Goal: Find specific page/section: Find specific page/section

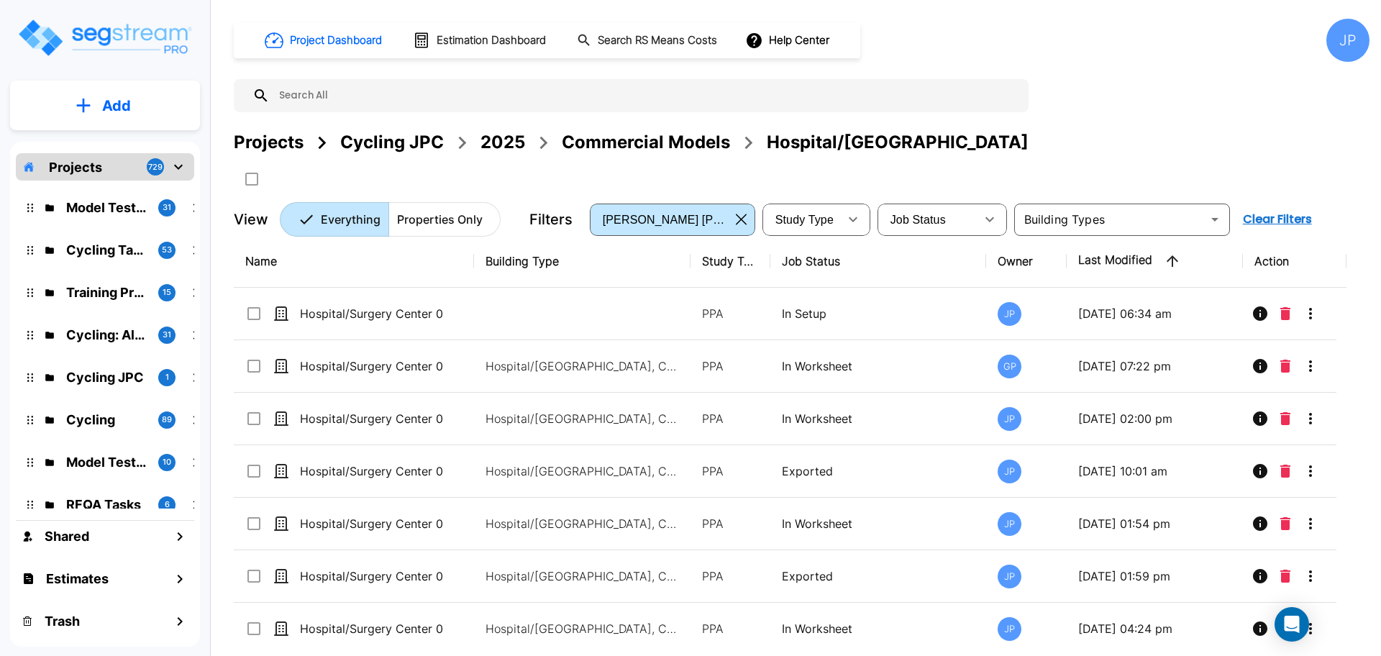
click at [613, 155] on div "Projects Cycling JPC 2025 Commercial Models Hospital/Surgery Center" at bounding box center [801, 159] width 1135 height 61
click at [596, 143] on div "Commercial Models" at bounding box center [646, 142] width 168 height 26
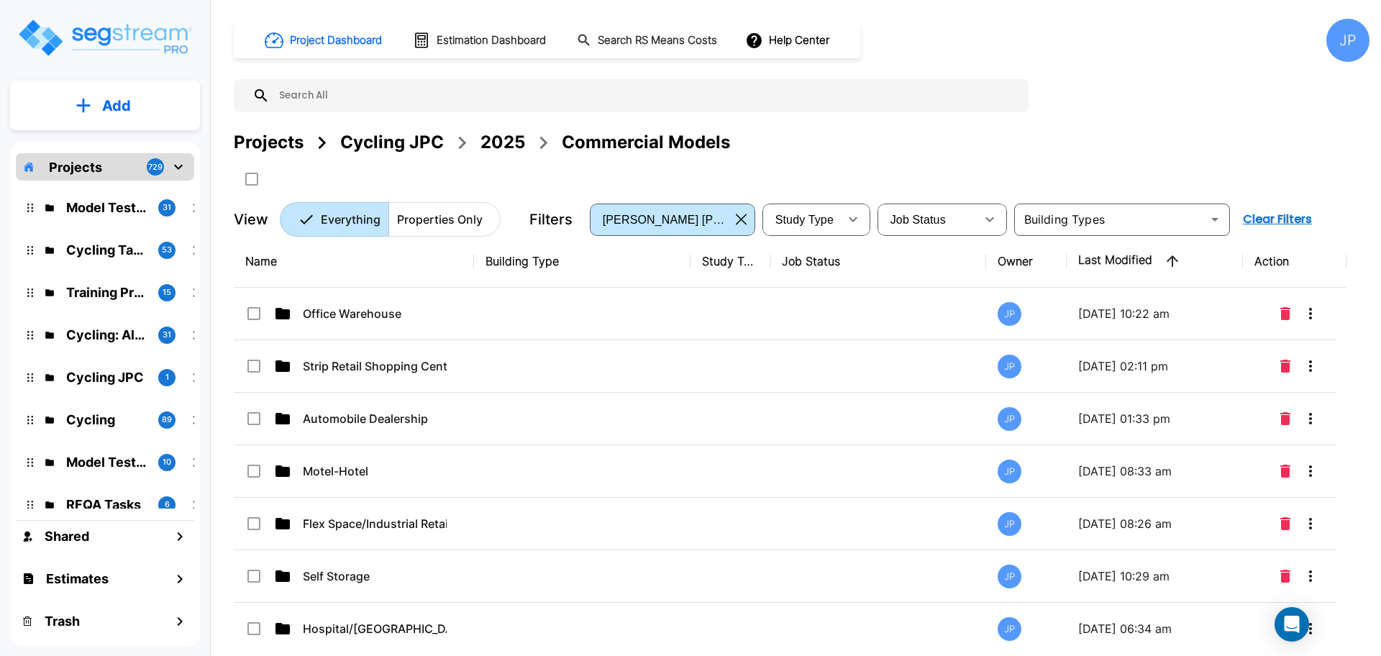
click at [497, 143] on div "2025" at bounding box center [502, 142] width 45 height 26
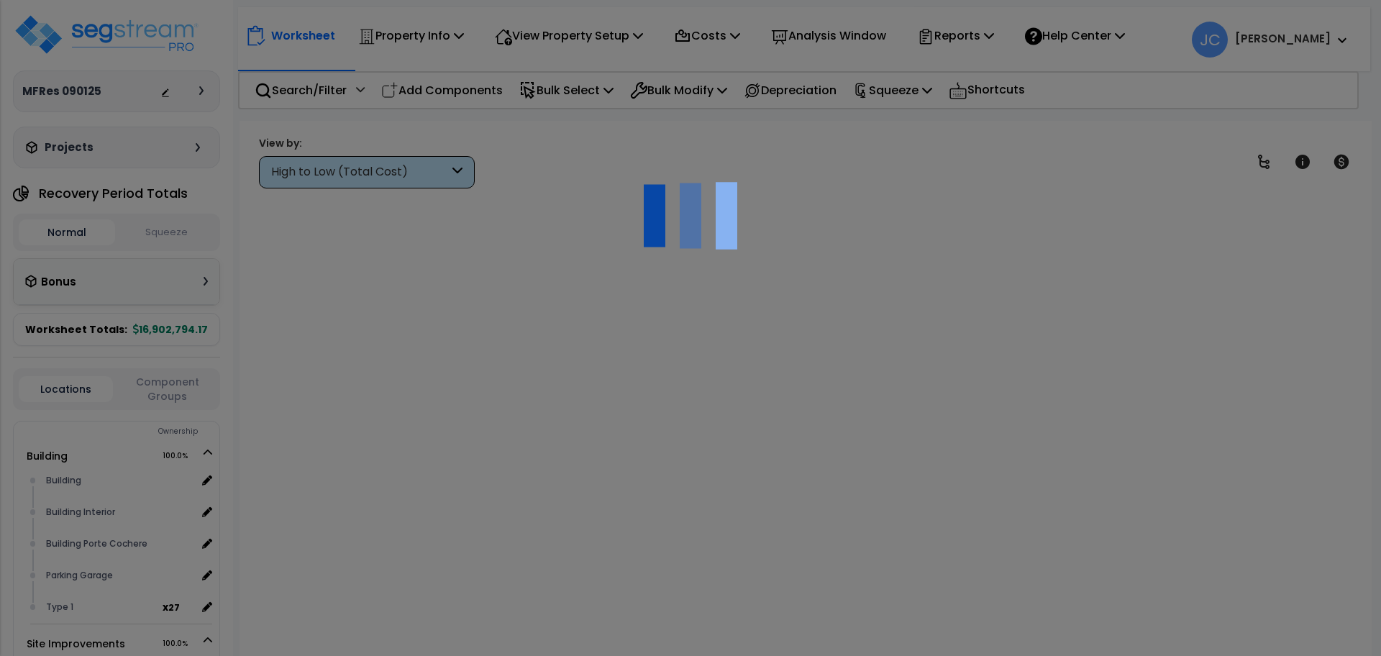
scroll to position [26, 0]
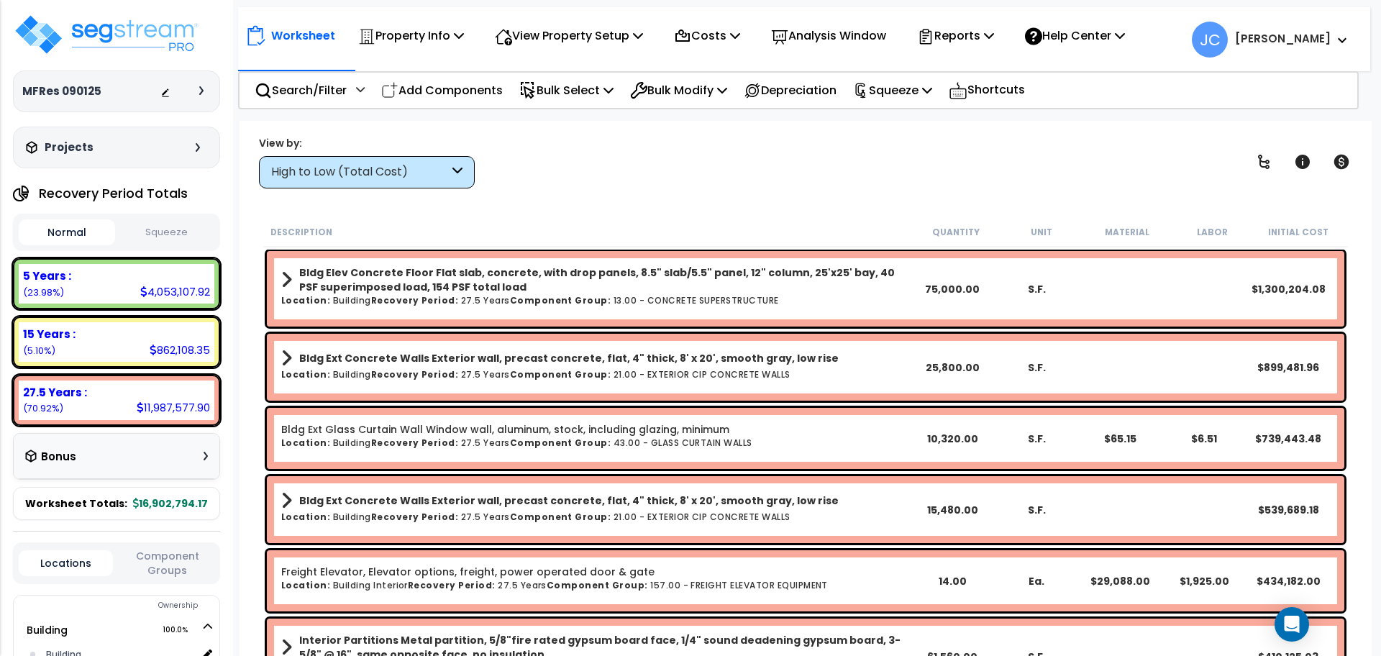
click at [439, 173] on div "High to Low (Total Cost)" at bounding box center [360, 172] width 178 height 17
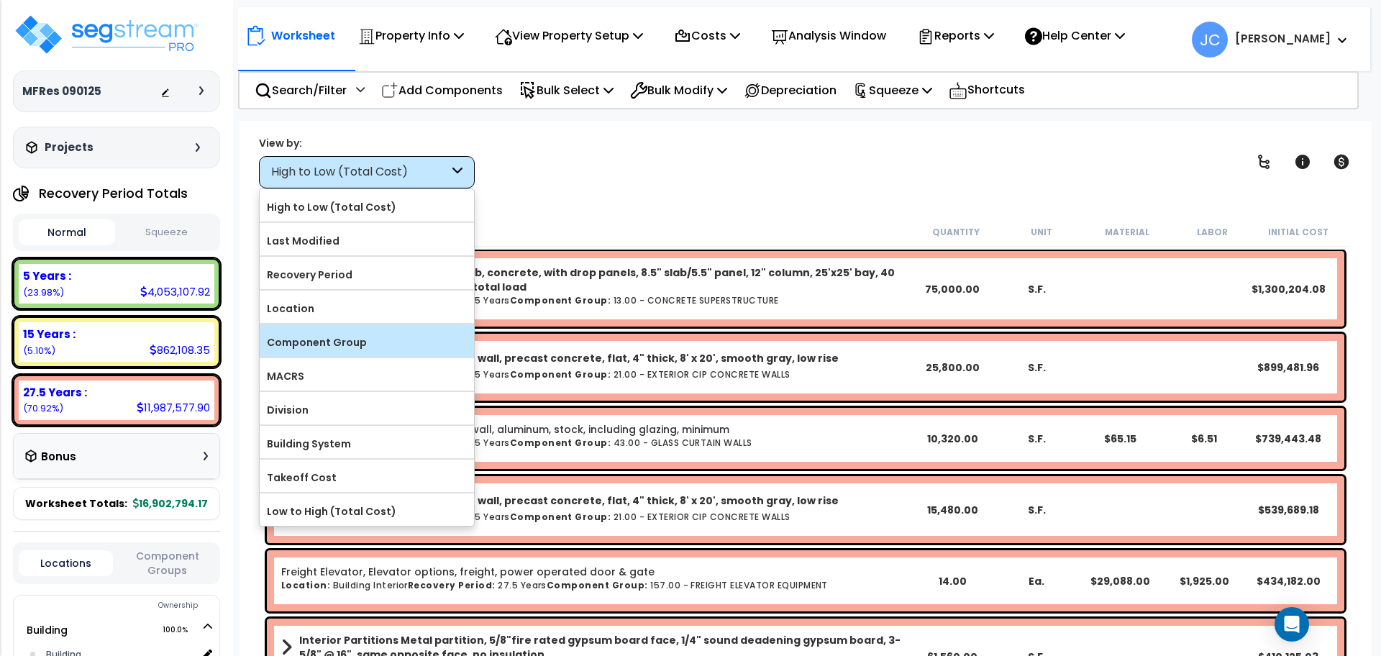
click at [368, 338] on label "Component Group" at bounding box center [367, 342] width 214 height 22
click at [0, 0] on input "Component Group" at bounding box center [0, 0] width 0 height 0
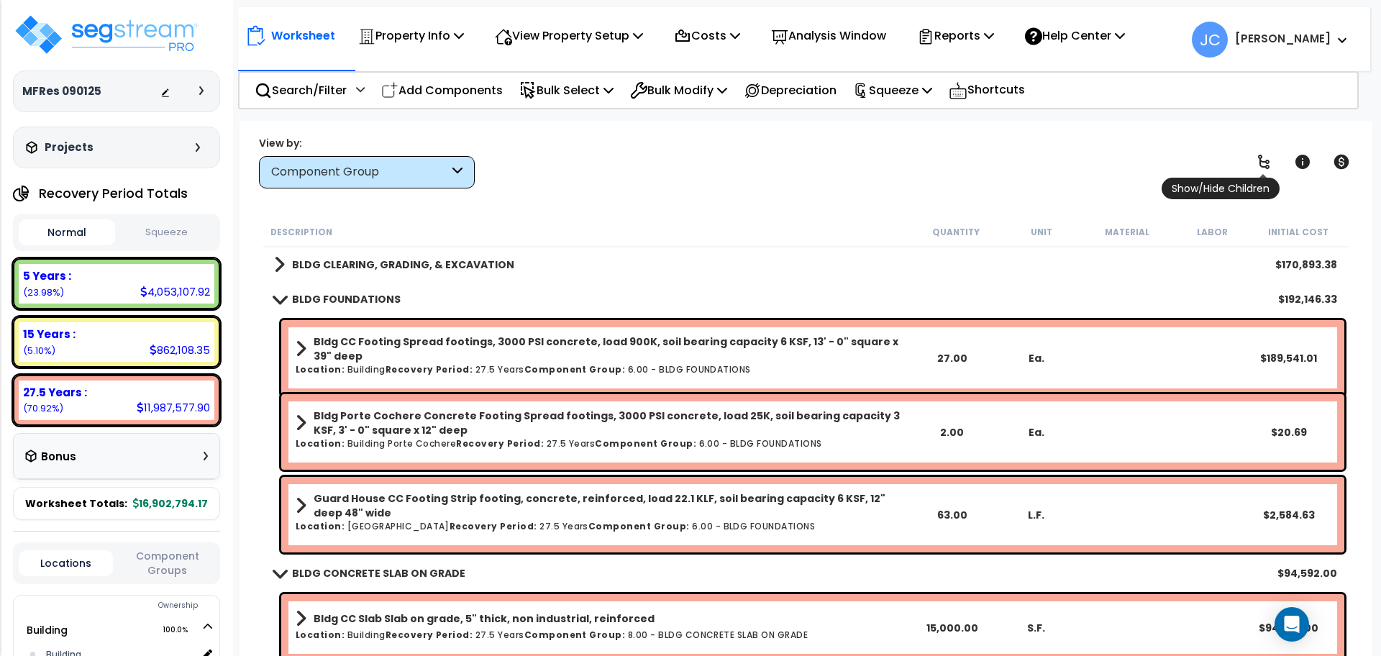
click at [1266, 165] on icon at bounding box center [1264, 162] width 12 height 14
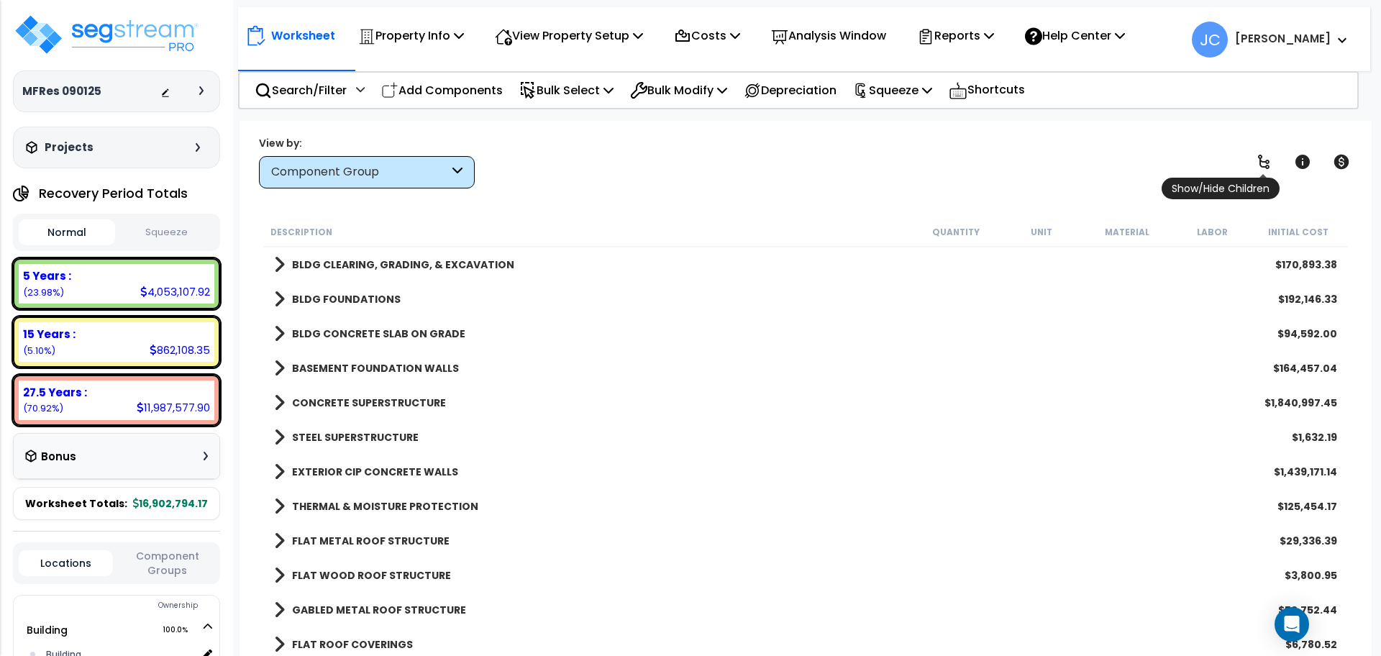
click at [1266, 165] on icon at bounding box center [1264, 162] width 12 height 14
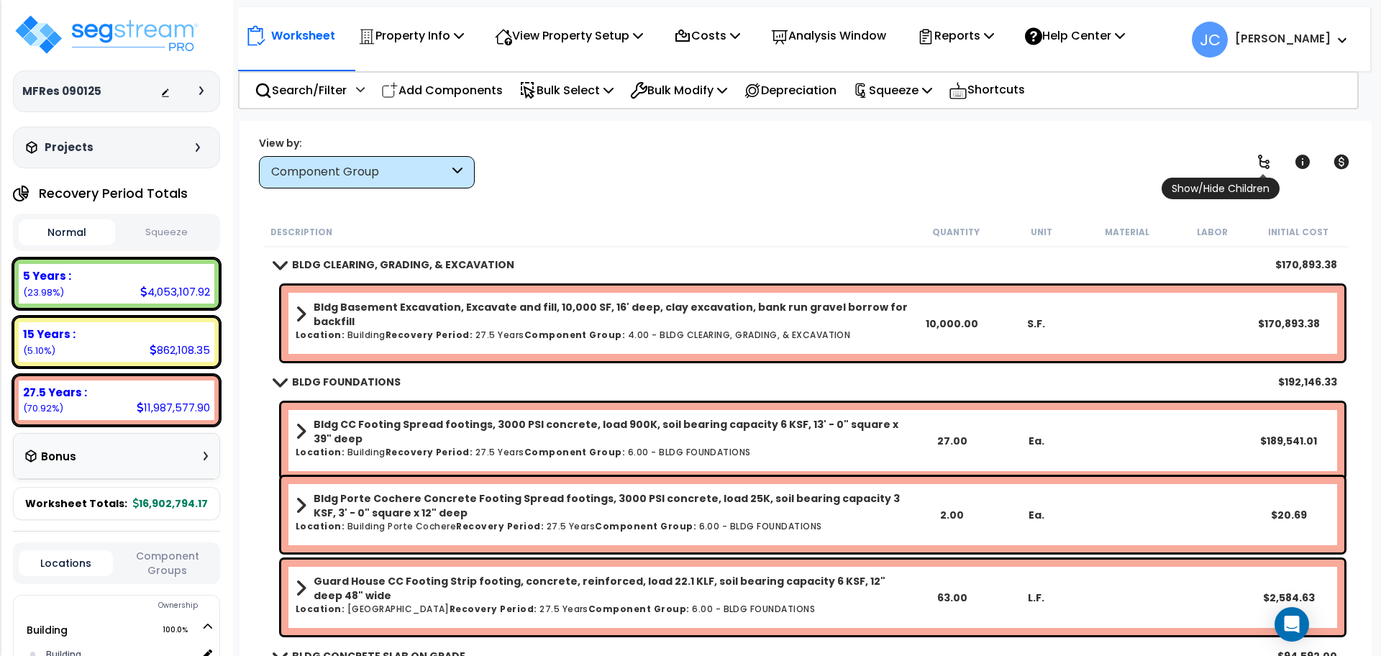
click at [1266, 165] on icon at bounding box center [1264, 162] width 12 height 14
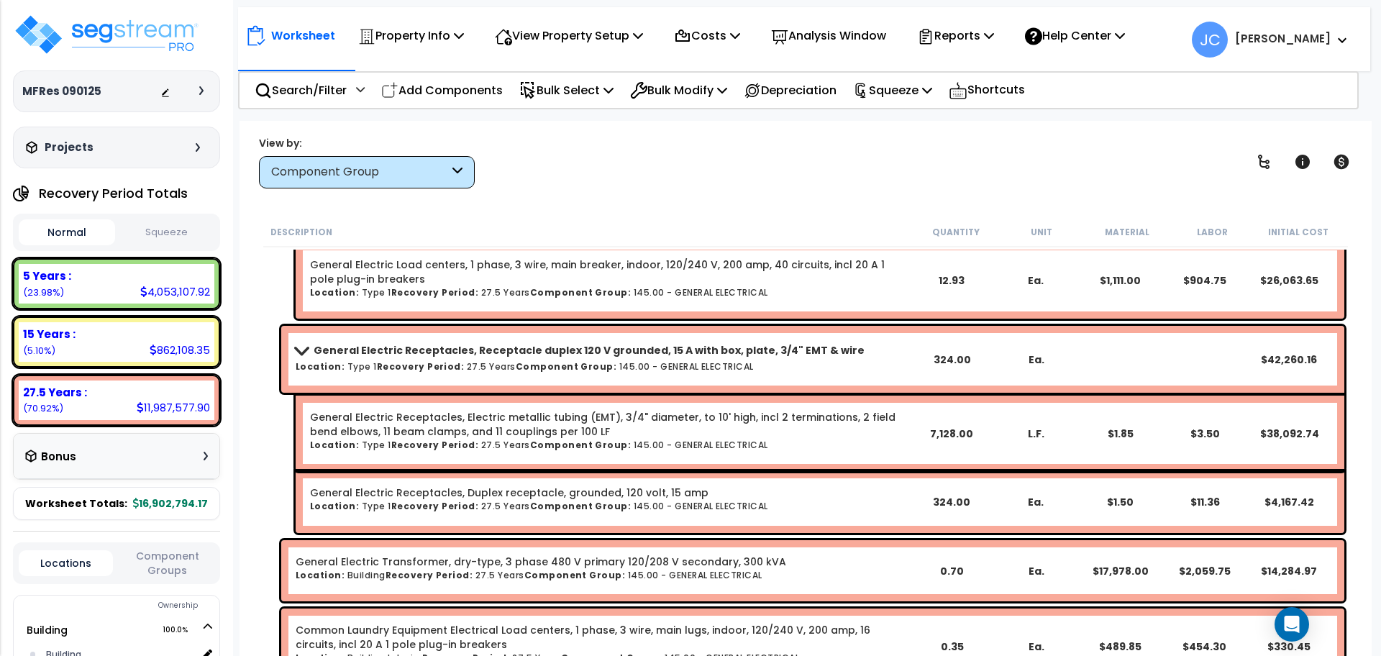
scroll to position [49524, 0]
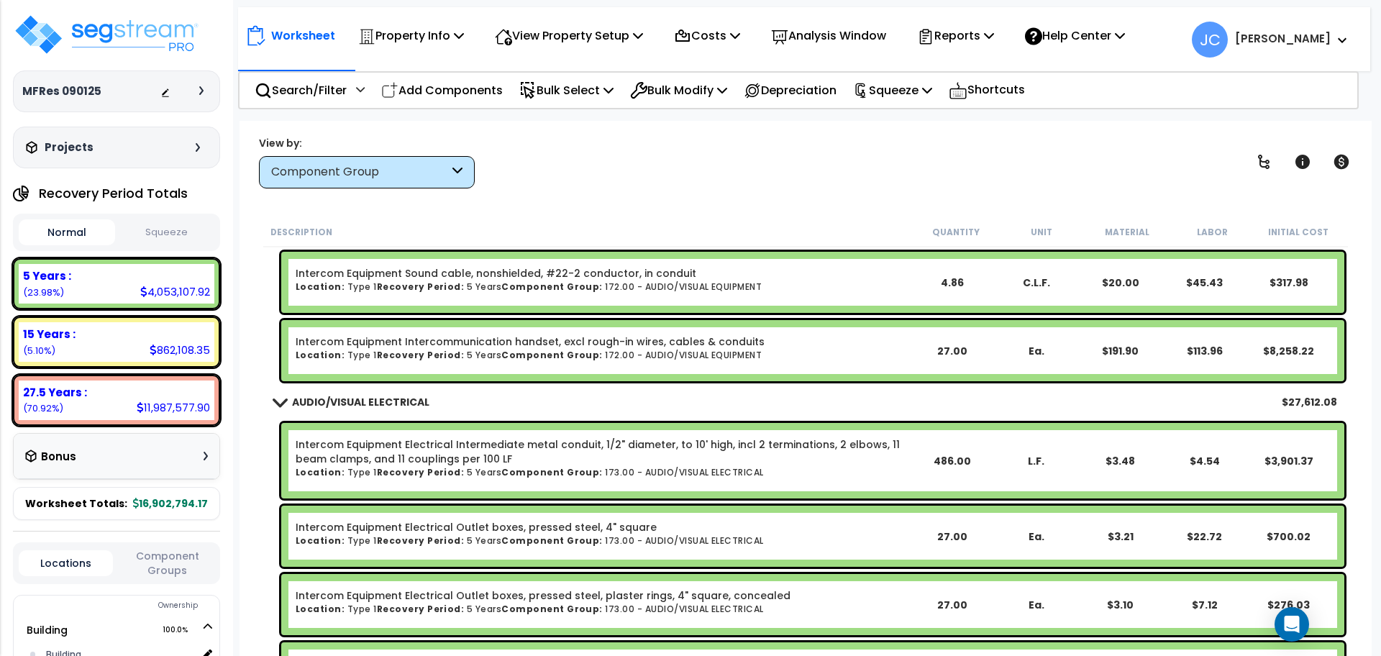
scroll to position [64090, 0]
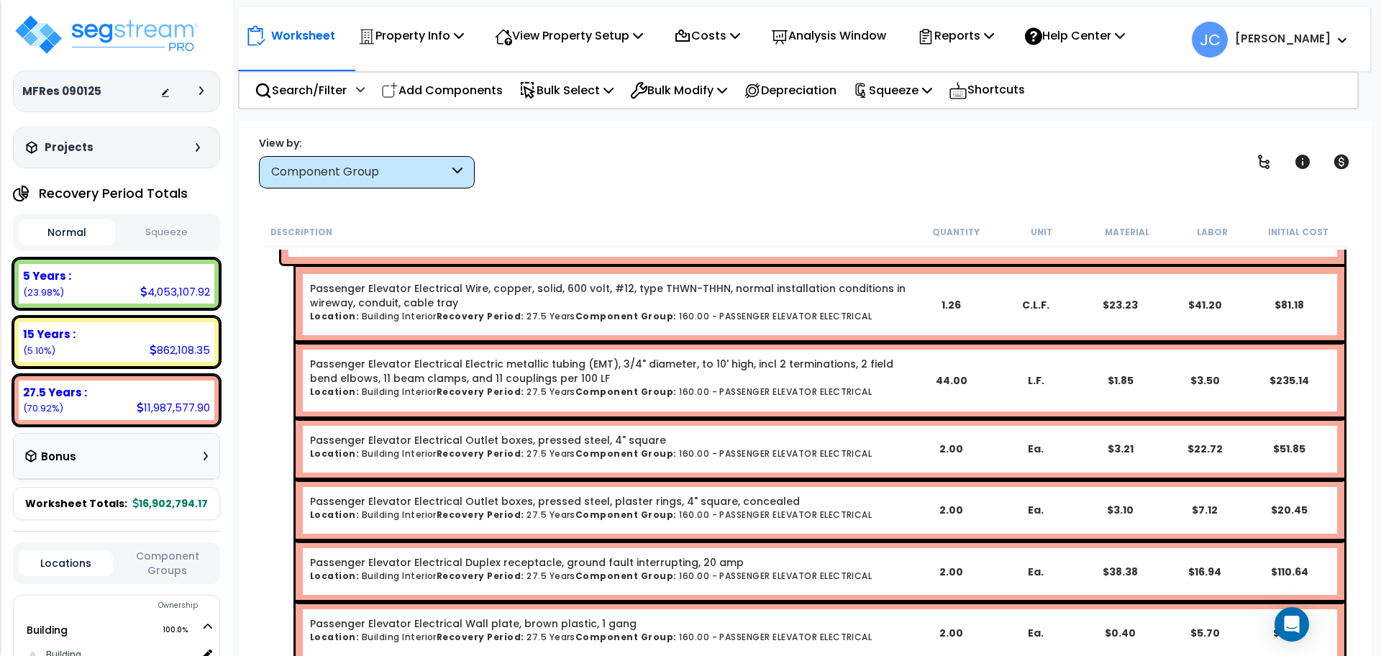
scroll to position [51039, 0]
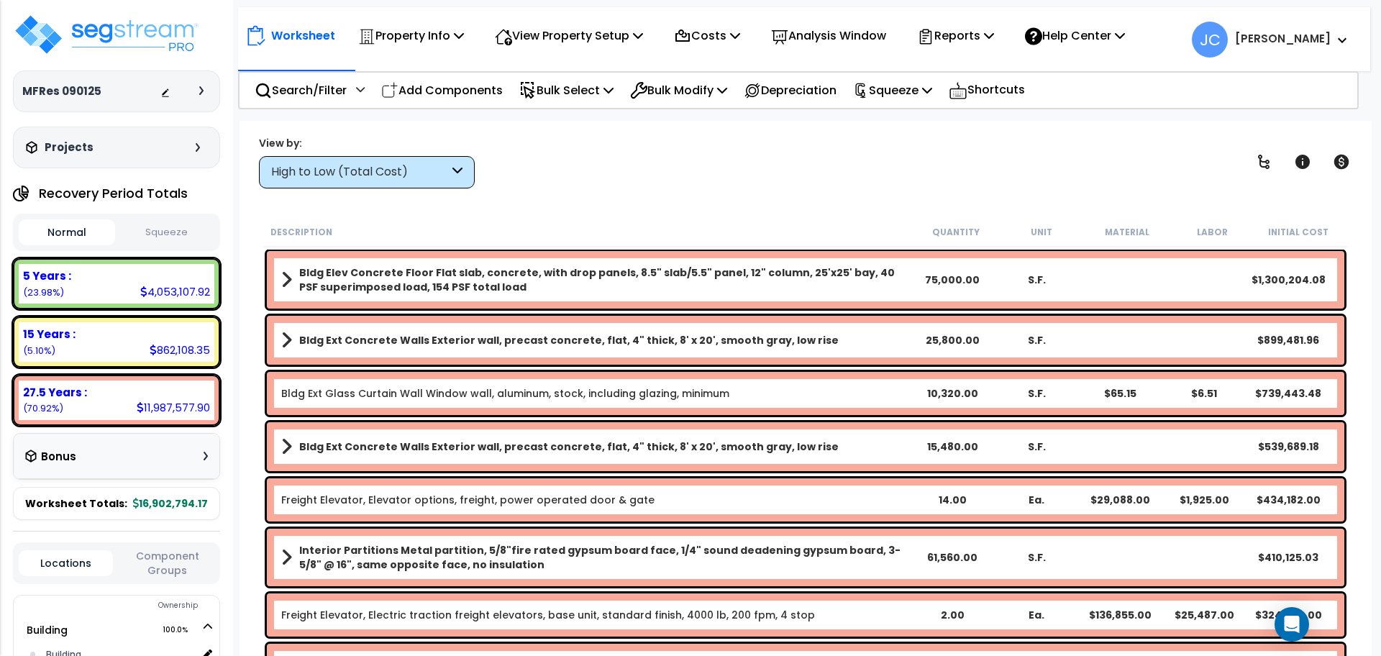
click at [418, 183] on div "High to Low (Total Cost)" at bounding box center [367, 172] width 216 height 32
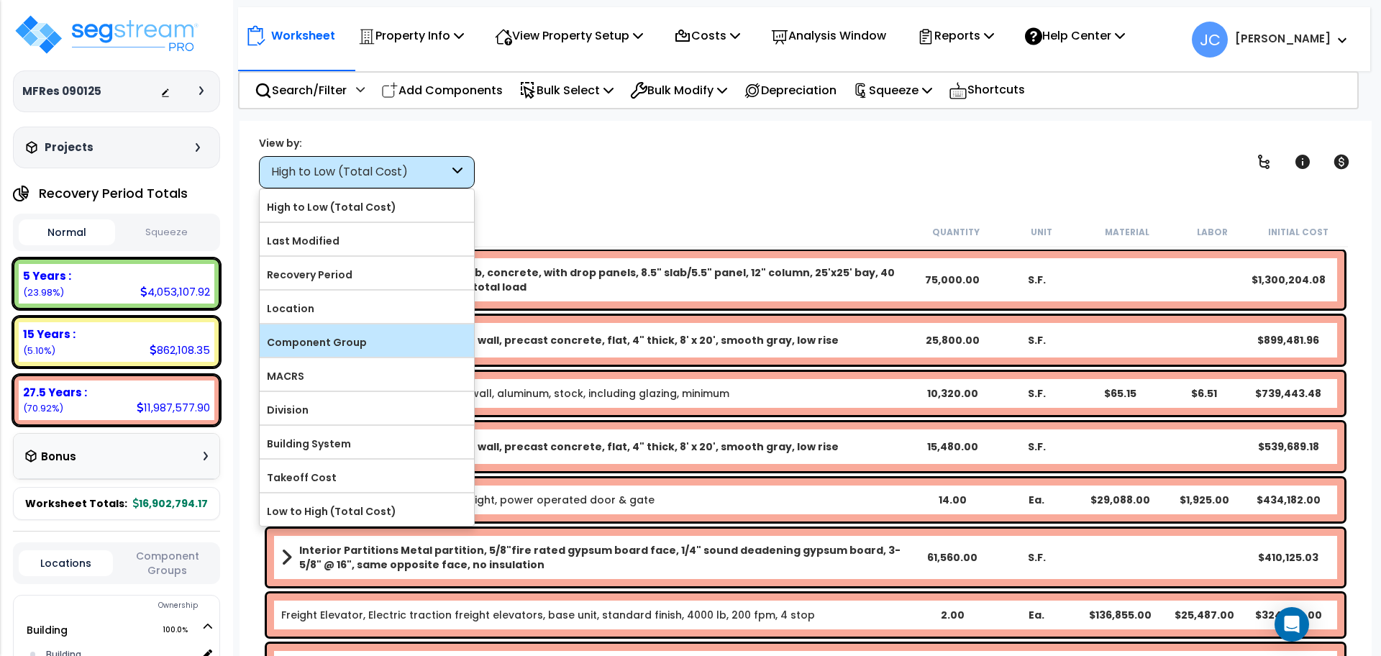
click at [390, 334] on label "Component Group" at bounding box center [367, 342] width 214 height 22
click at [0, 0] on input "Component Group" at bounding box center [0, 0] width 0 height 0
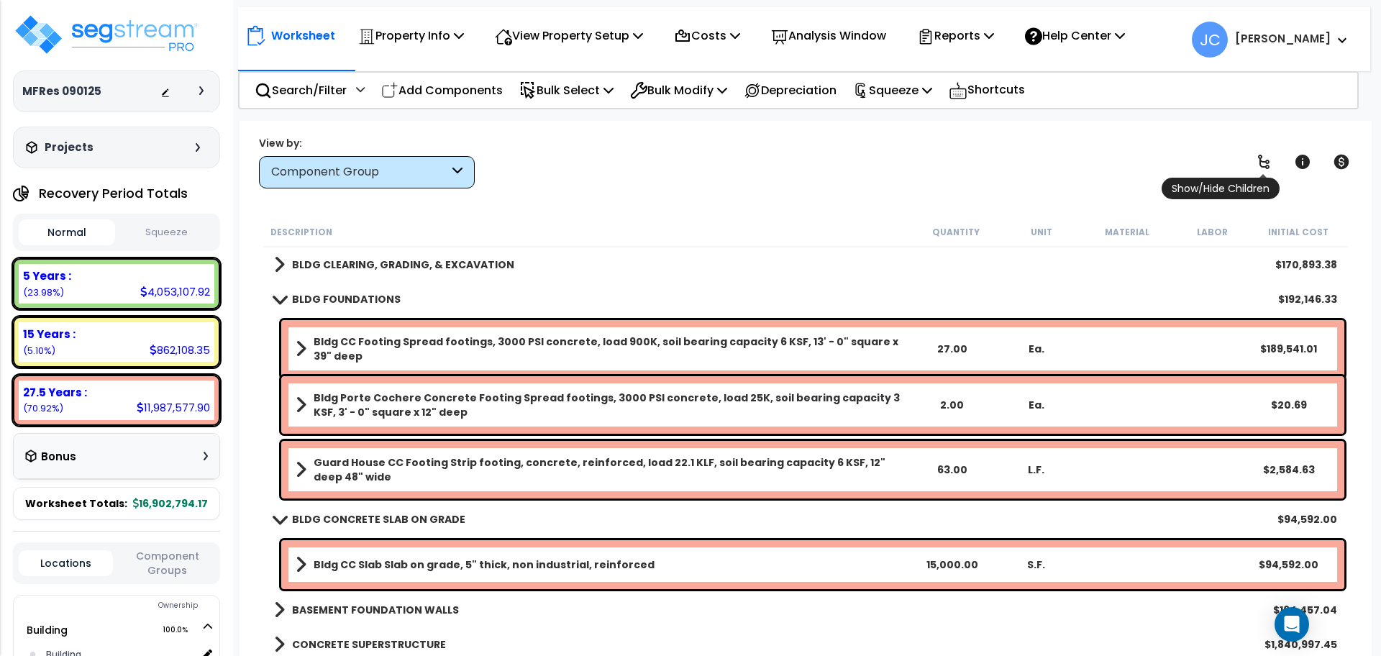
click at [1266, 159] on icon at bounding box center [1263, 161] width 17 height 17
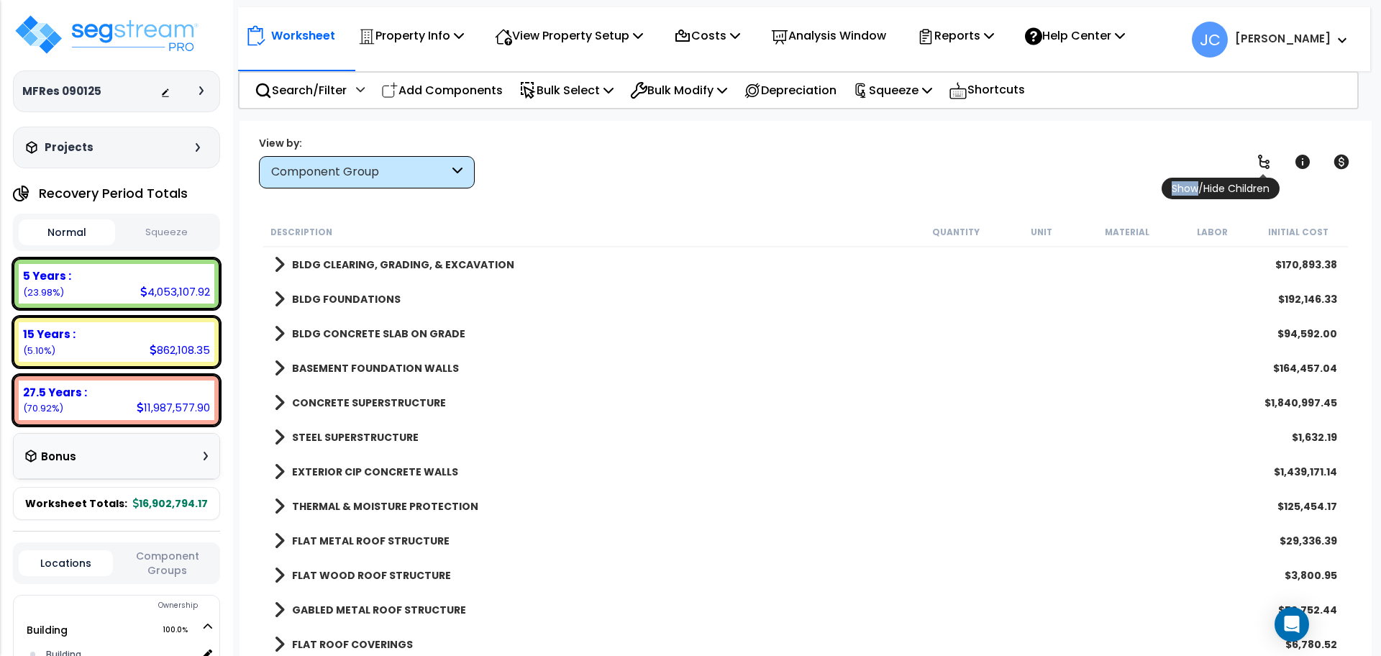
click at [1266, 159] on icon at bounding box center [1263, 161] width 17 height 17
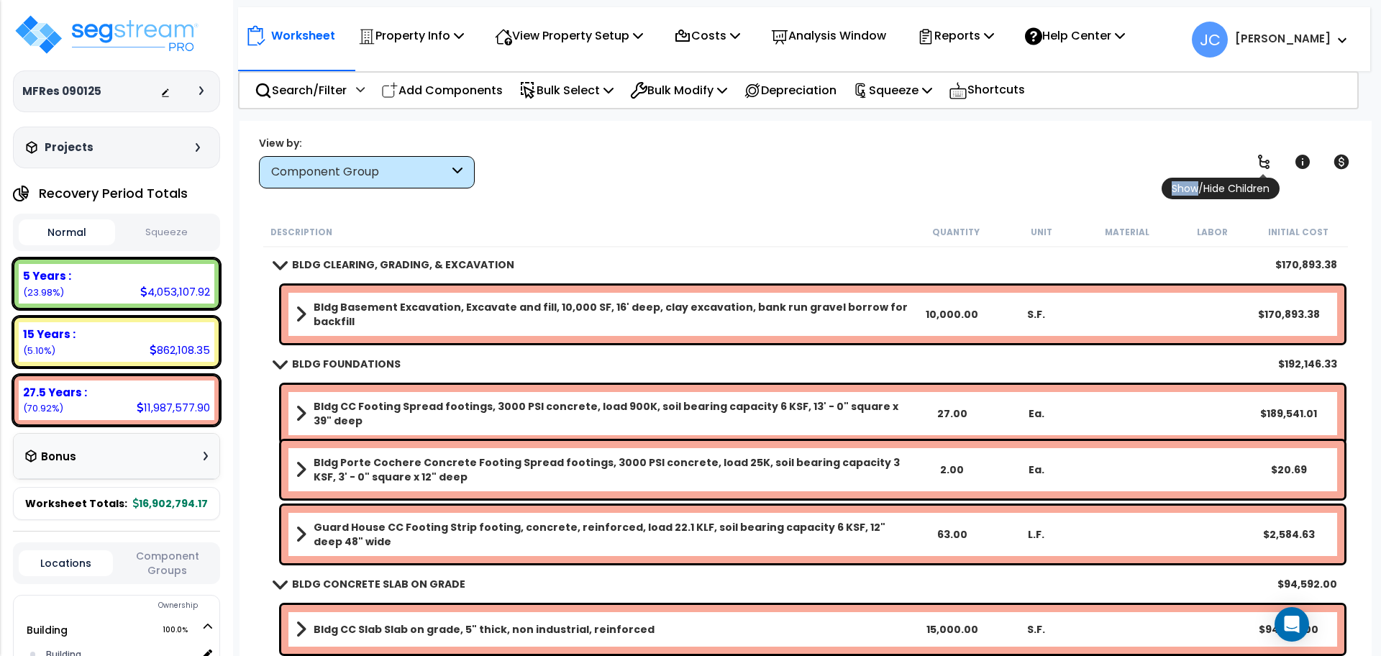
click at [1266, 159] on icon at bounding box center [1263, 161] width 17 height 17
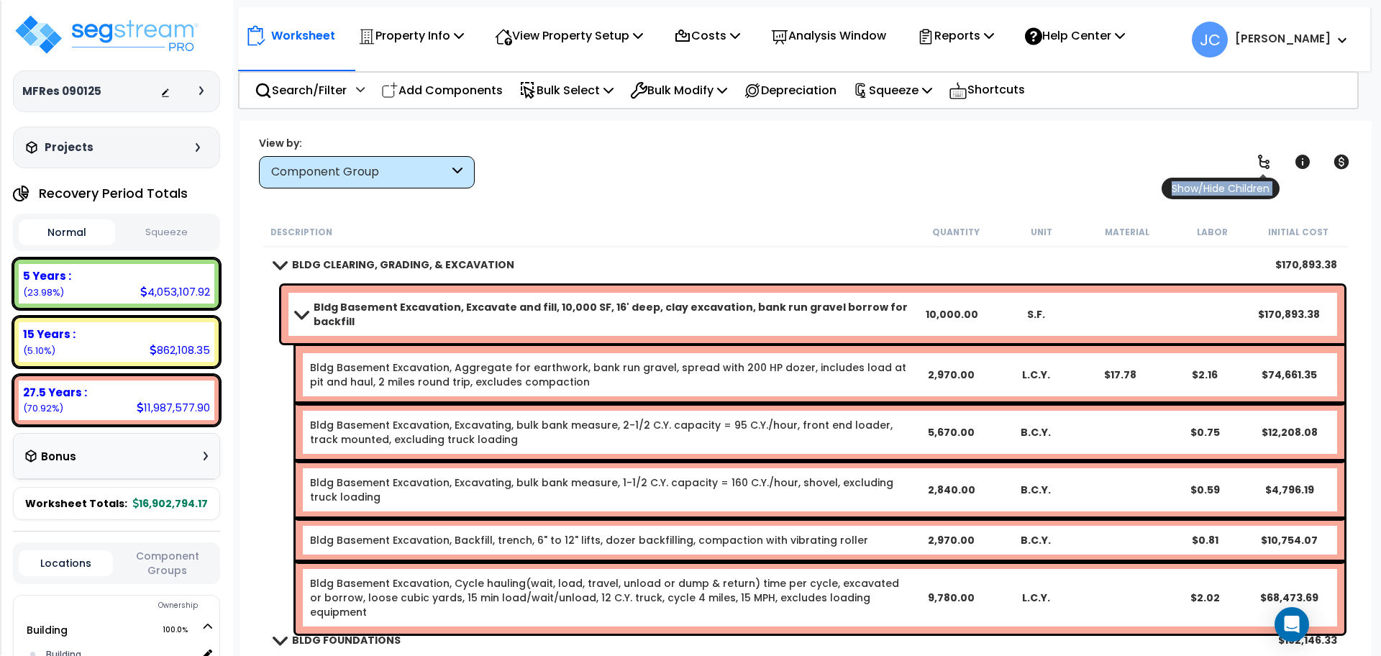
click at [1266, 159] on icon at bounding box center [1263, 161] width 17 height 17
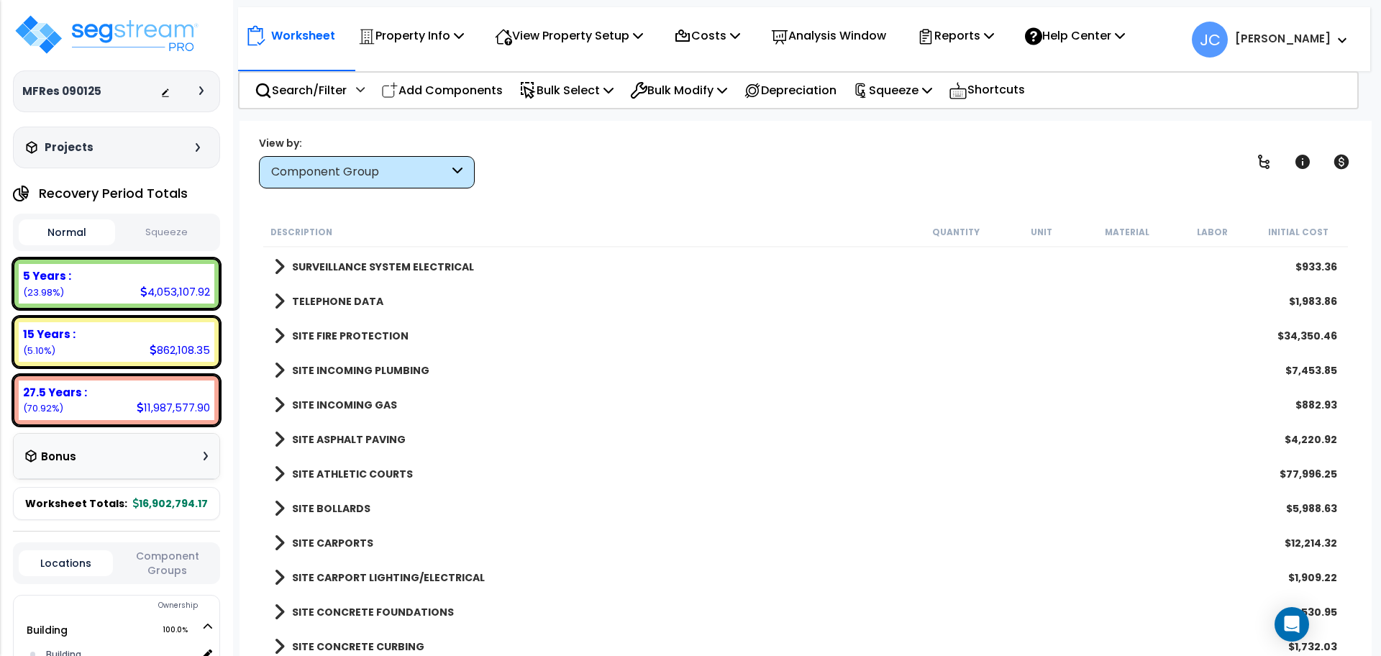
scroll to position [4559, 0]
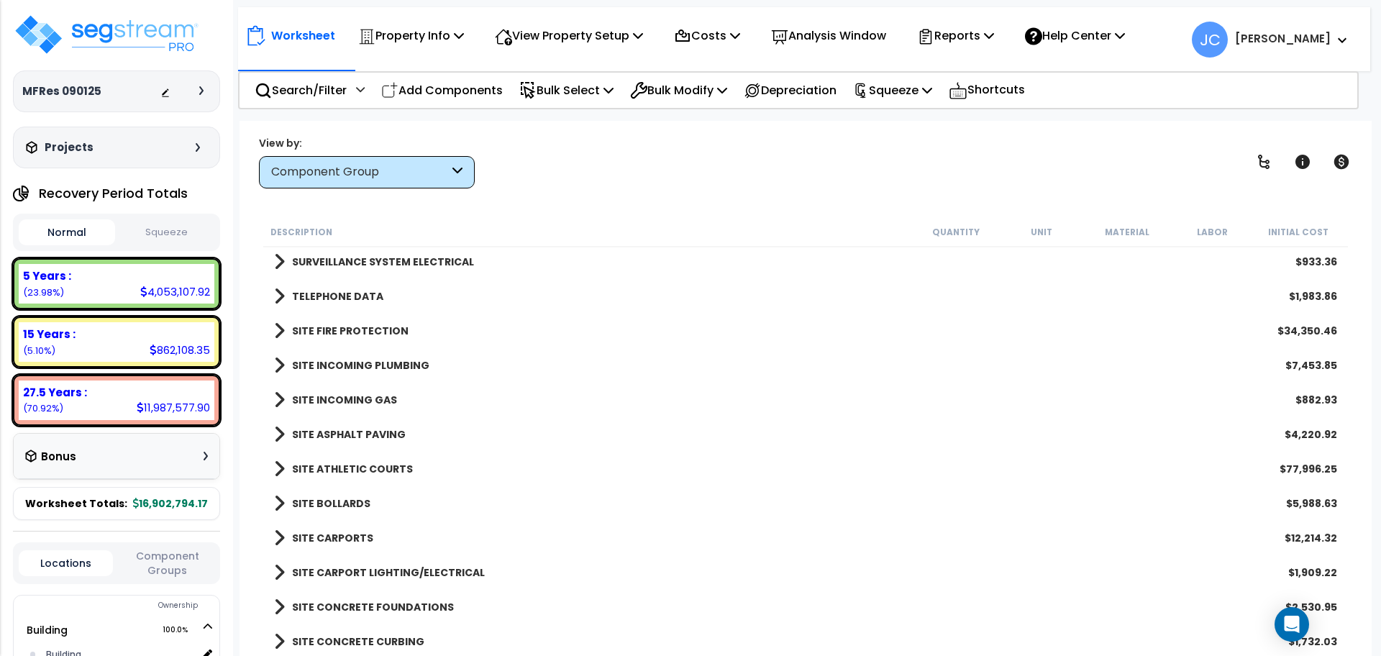
click at [380, 398] on b "SITE INCOMING GAS" at bounding box center [344, 400] width 105 height 14
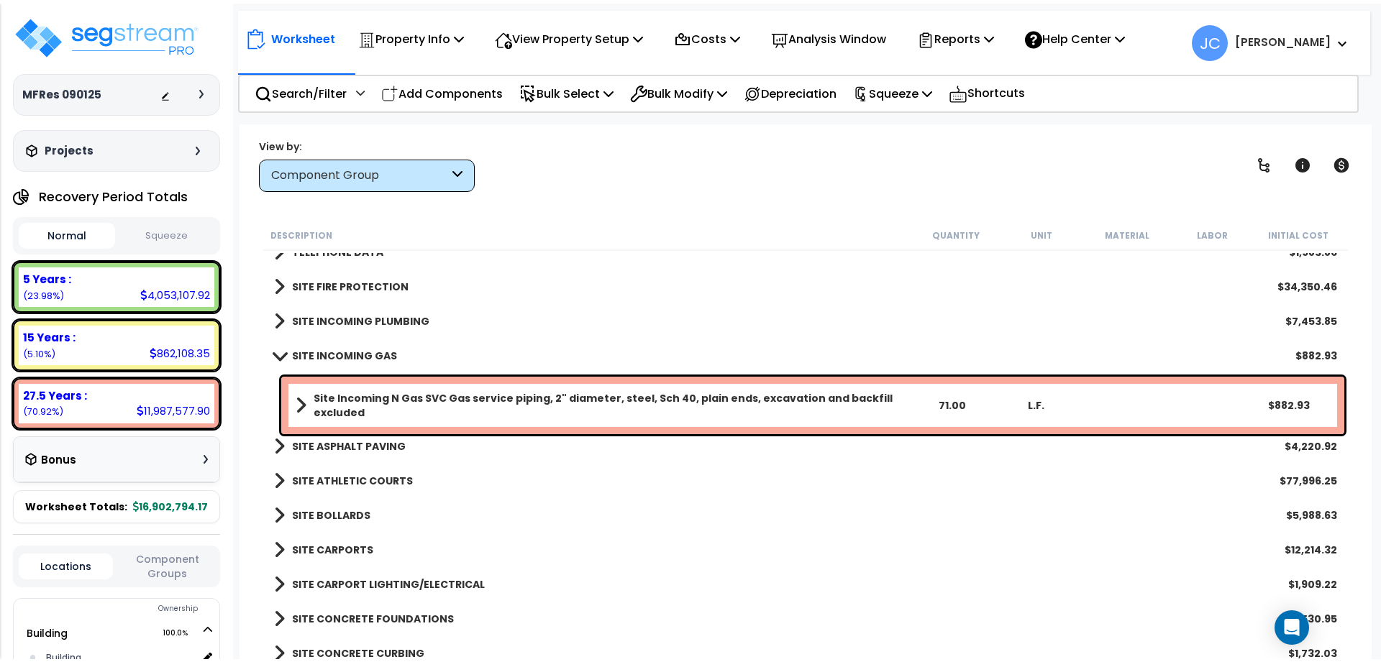
scroll to position [4622, 0]
